Goal: Task Accomplishment & Management: Manage account settings

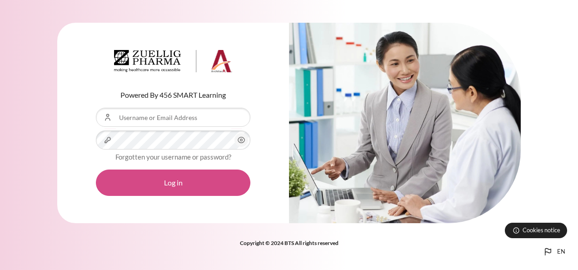
click at [174, 184] on button "Log in" at bounding box center [173, 182] width 154 height 26
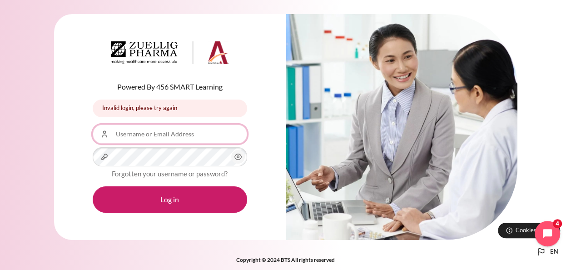
click at [177, 136] on input "Username or Email Address" at bounding box center [170, 133] width 154 height 19
click at [167, 137] on input "Username or Email Address" at bounding box center [170, 133] width 154 height 19
type input "ㄨ"
type input "[PERSON_NAME][EMAIL_ADDRESS][DOMAIN_NAME]"
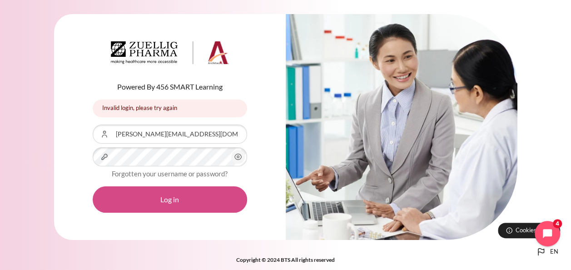
click at [167, 195] on button "Log in" at bounding box center [170, 199] width 154 height 26
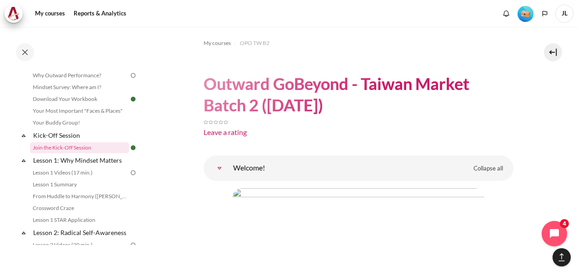
scroll to position [3, 0]
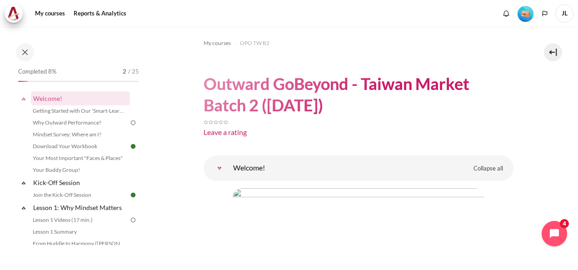
click at [523, 15] on img "Level #1" at bounding box center [525, 14] width 16 height 16
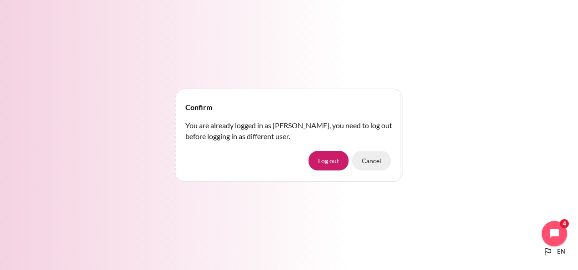
click at [369, 160] on button "Cancel" at bounding box center [371, 160] width 39 height 19
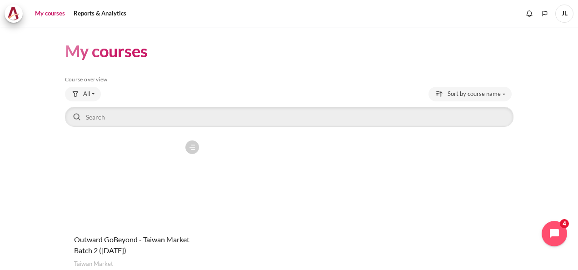
click at [139, 175] on figure "Content" at bounding box center [134, 181] width 139 height 91
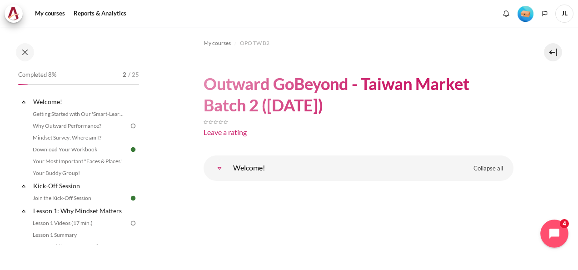
click at [555, 235] on icon "Open chat widget" at bounding box center [559, 234] width 14 height 14
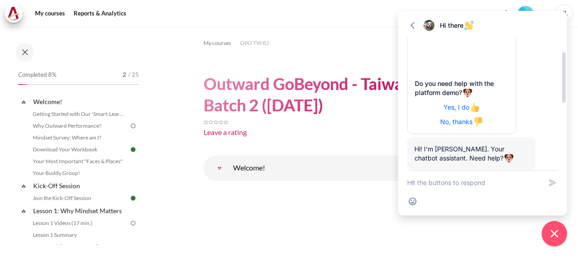
scroll to position [91, 0]
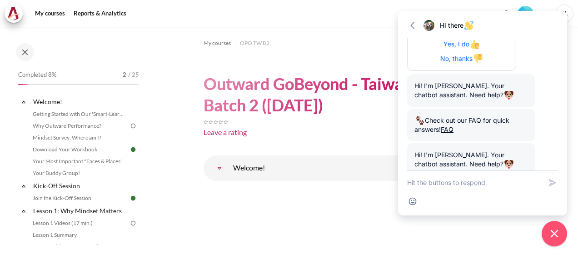
click at [342, 18] on div "My courses Reports & Analytics" at bounding box center [289, 14] width 569 height 18
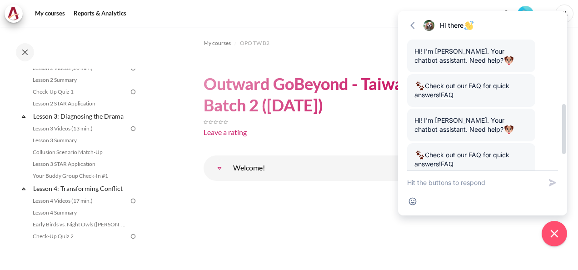
scroll to position [182, 0]
